Goal: Navigation & Orientation: Find specific page/section

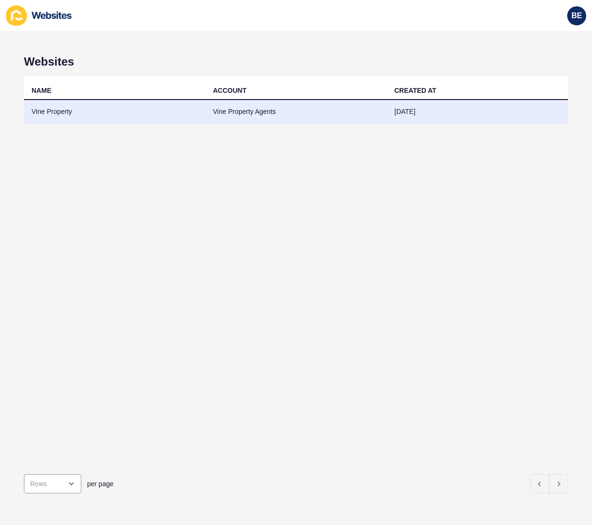
scroll to position [465, 0]
click at [151, 120] on td "Vine Property" at bounding box center [114, 111] width 181 height 23
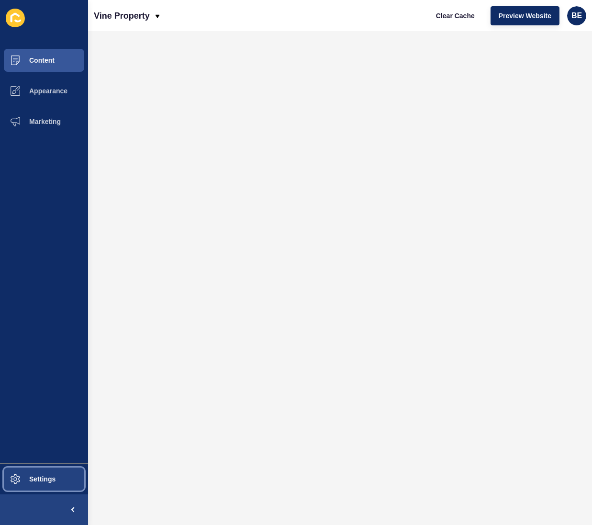
click at [53, 473] on button "Settings" at bounding box center [44, 479] width 88 height 31
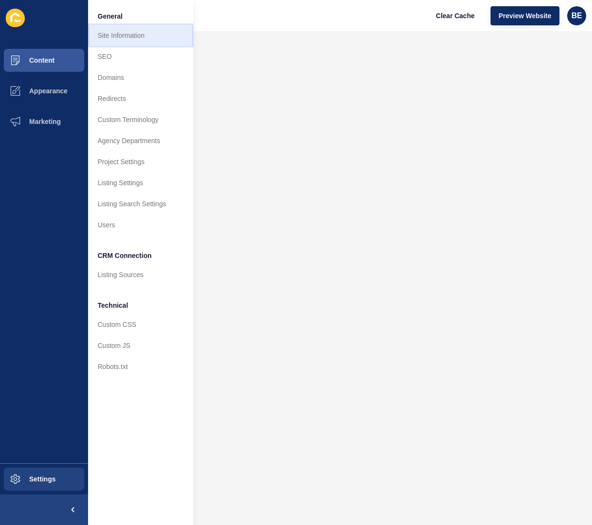
click at [114, 35] on link "Site Information" at bounding box center [140, 35] width 105 height 21
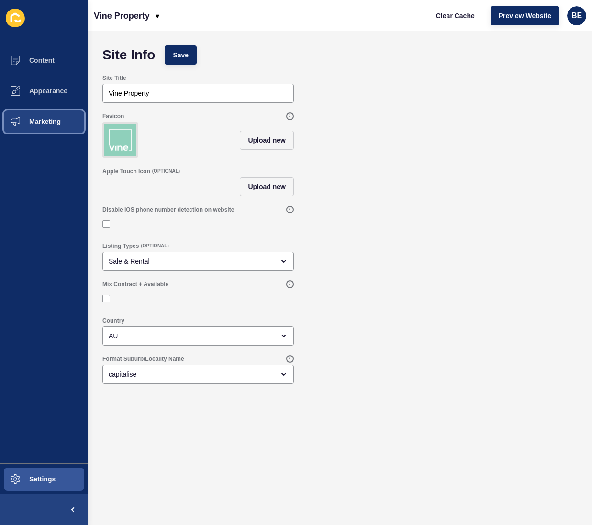
click at [54, 124] on span "Marketing" at bounding box center [30, 122] width 62 height 8
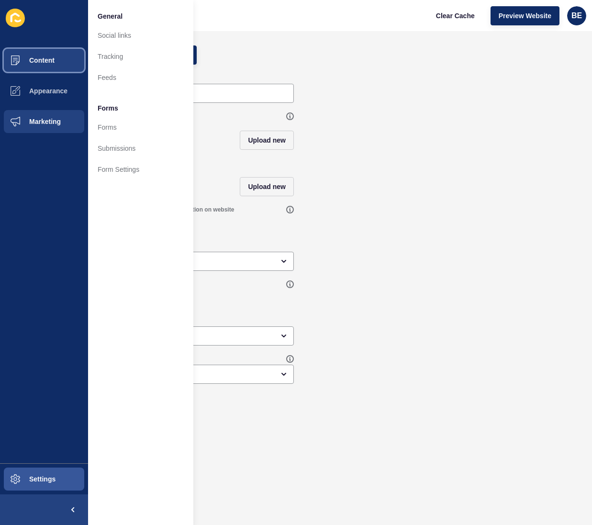
click at [43, 59] on span "Content" at bounding box center [27, 60] width 56 height 8
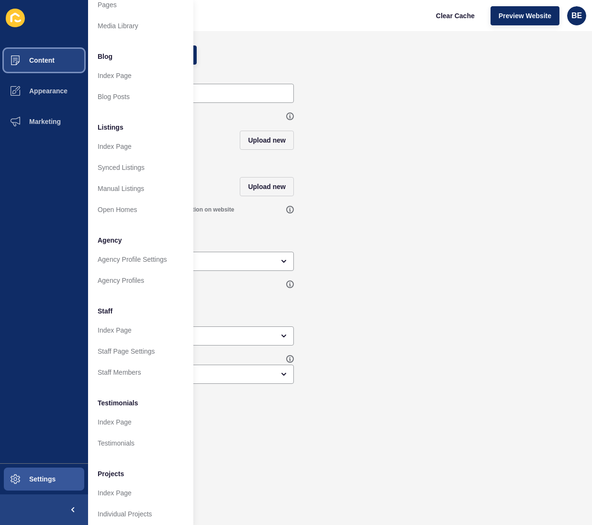
scroll to position [36, 0]
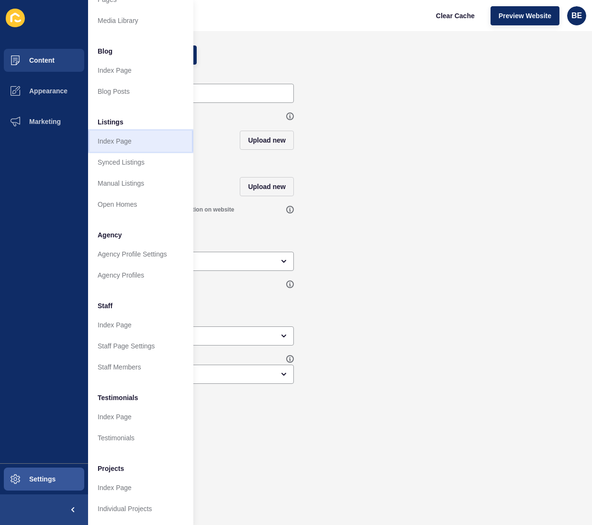
click at [111, 143] on link "Index Page" at bounding box center [140, 141] width 105 height 21
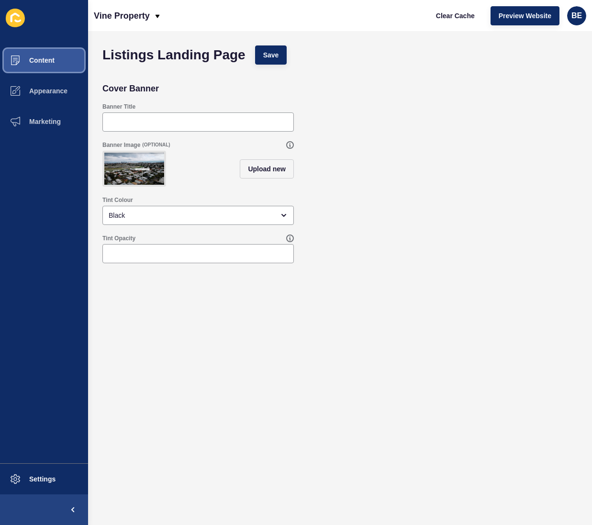
click at [33, 66] on button "Content" at bounding box center [44, 60] width 88 height 31
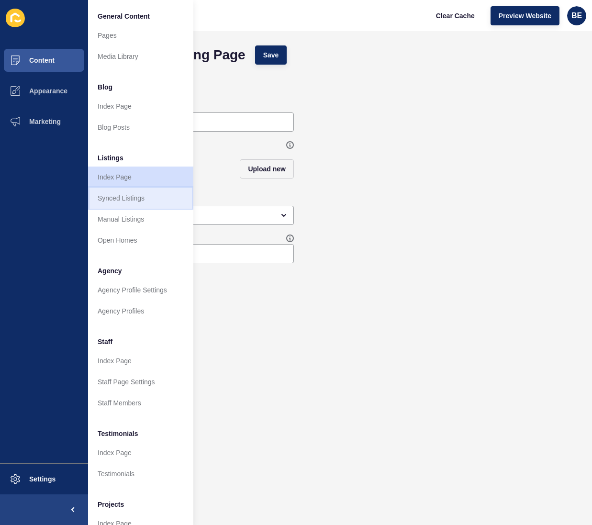
click at [144, 208] on link "Synced Listings" at bounding box center [140, 198] width 105 height 21
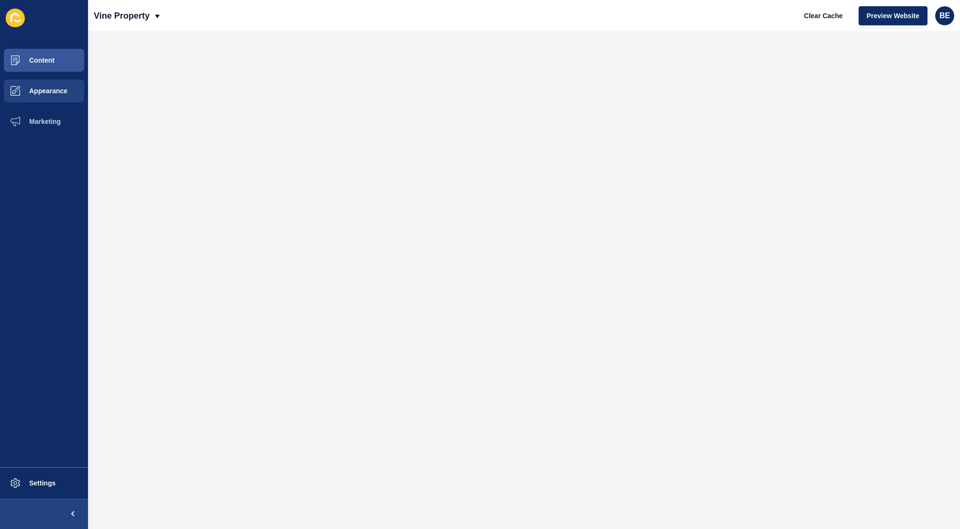
scroll to position [460, 0]
